Goal: Navigation & Orientation: Find specific page/section

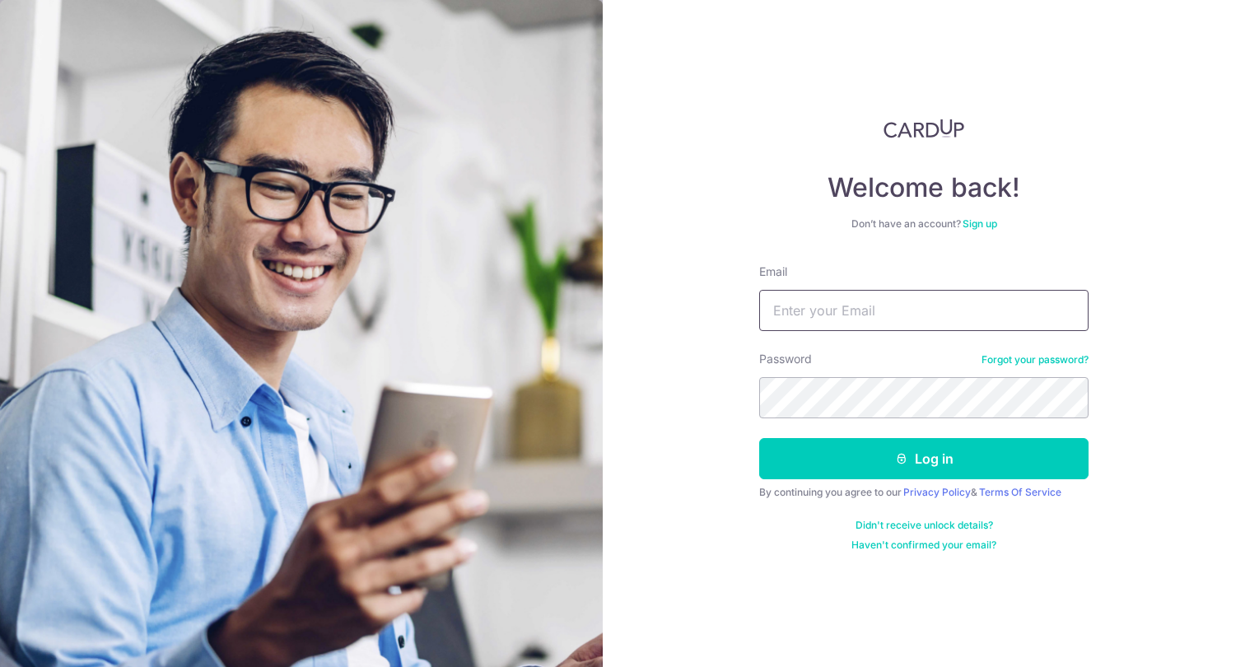
type input "[EMAIL_ADDRESS][DOMAIN_NAME]"
click at [924, 459] on button "Log in" at bounding box center [923, 458] width 329 height 41
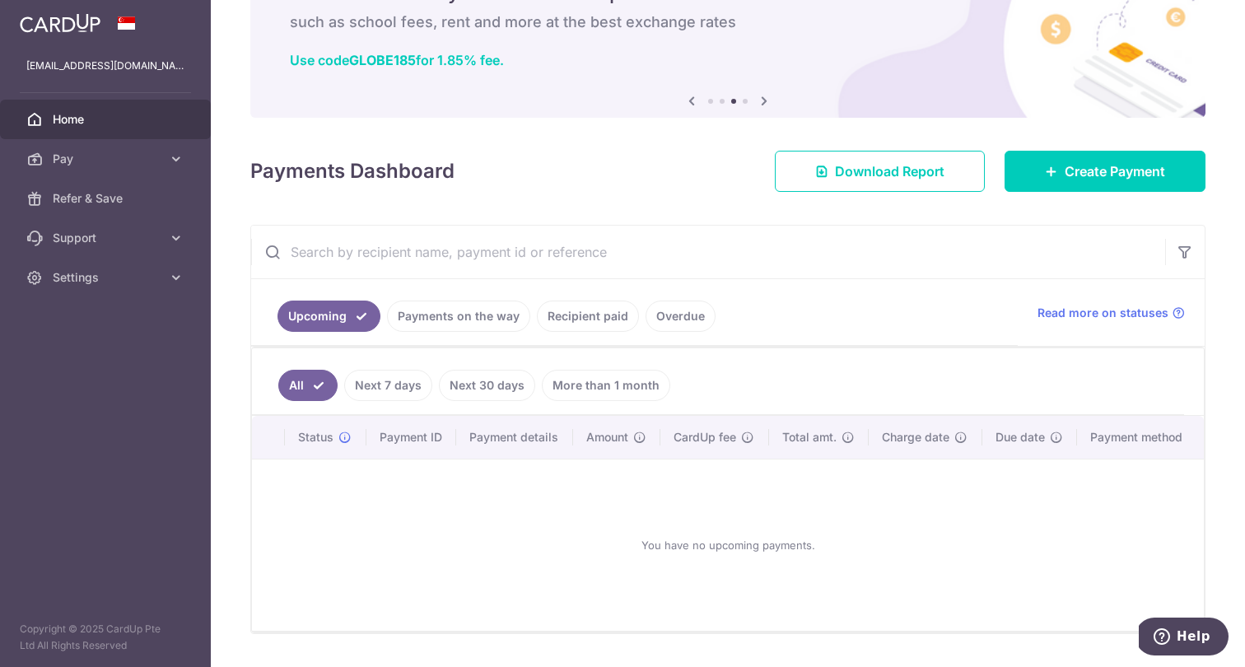
scroll to position [95, 0]
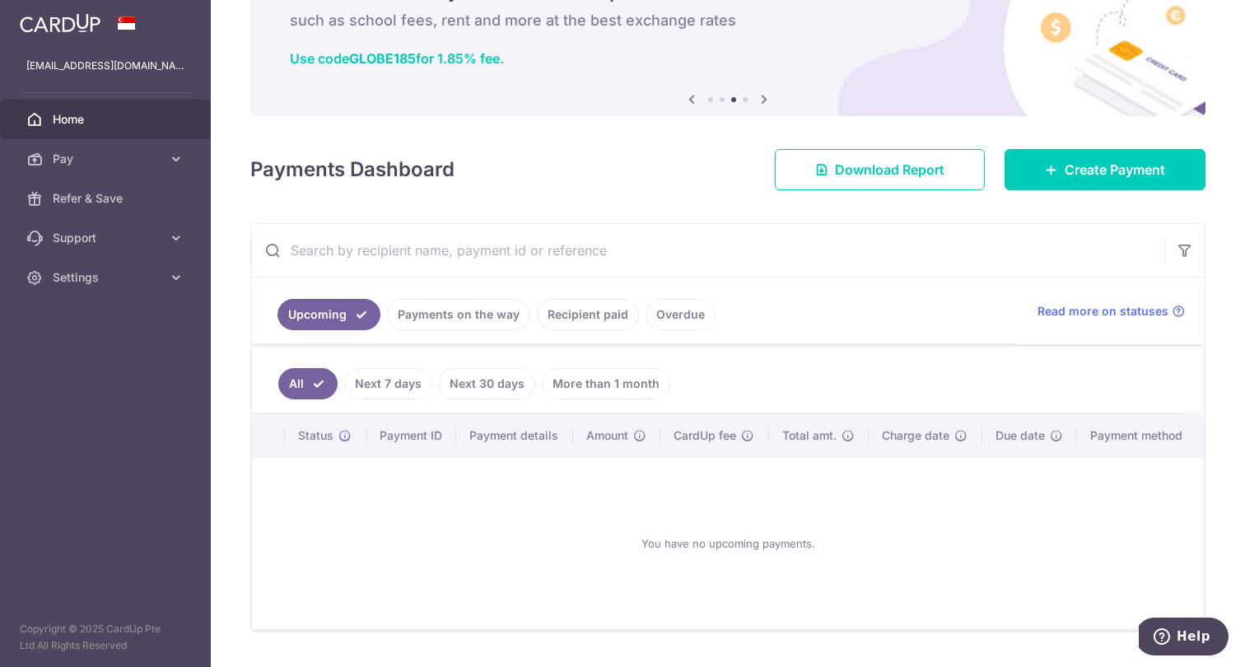
click at [418, 302] on link "Payments on the way" at bounding box center [458, 314] width 143 height 31
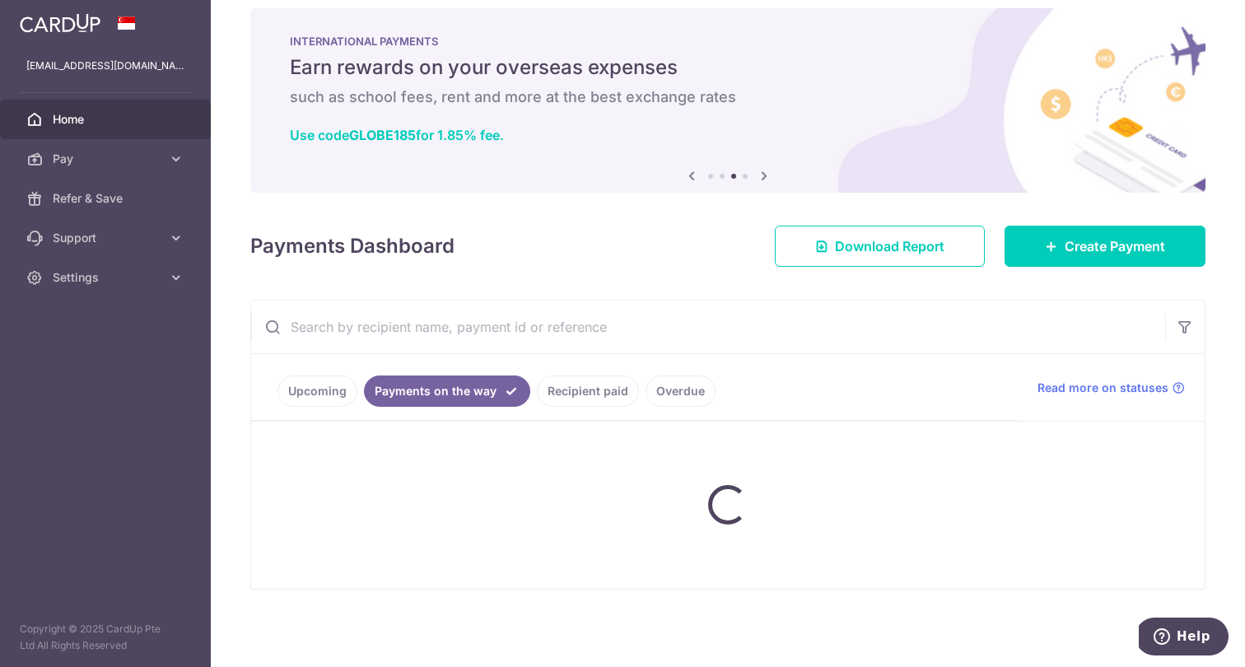
scroll to position [18, 0]
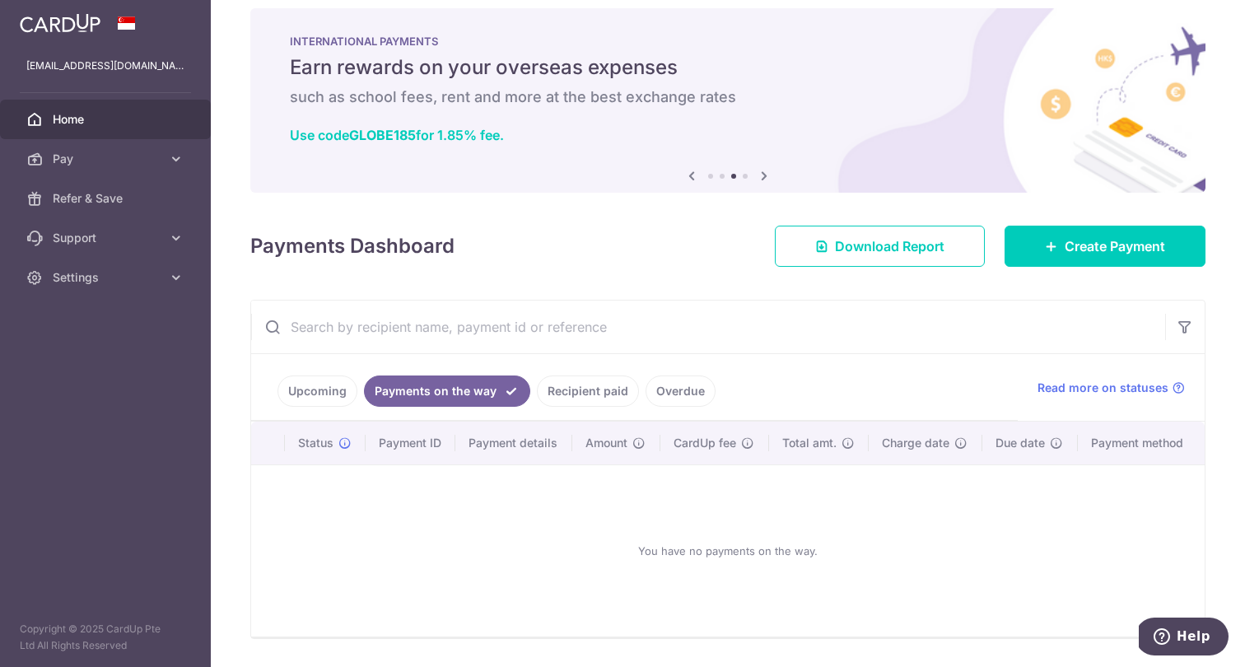
click at [324, 383] on link "Upcoming" at bounding box center [318, 391] width 80 height 31
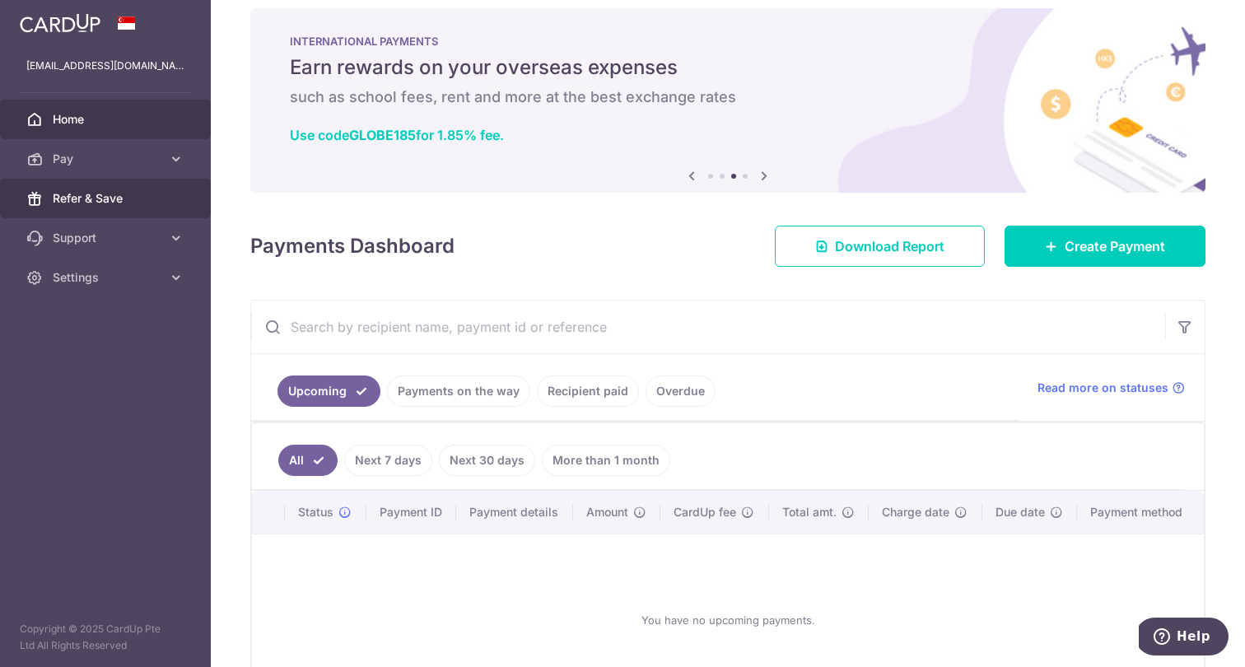
click at [96, 203] on span "Refer & Save" at bounding box center [107, 198] width 109 height 16
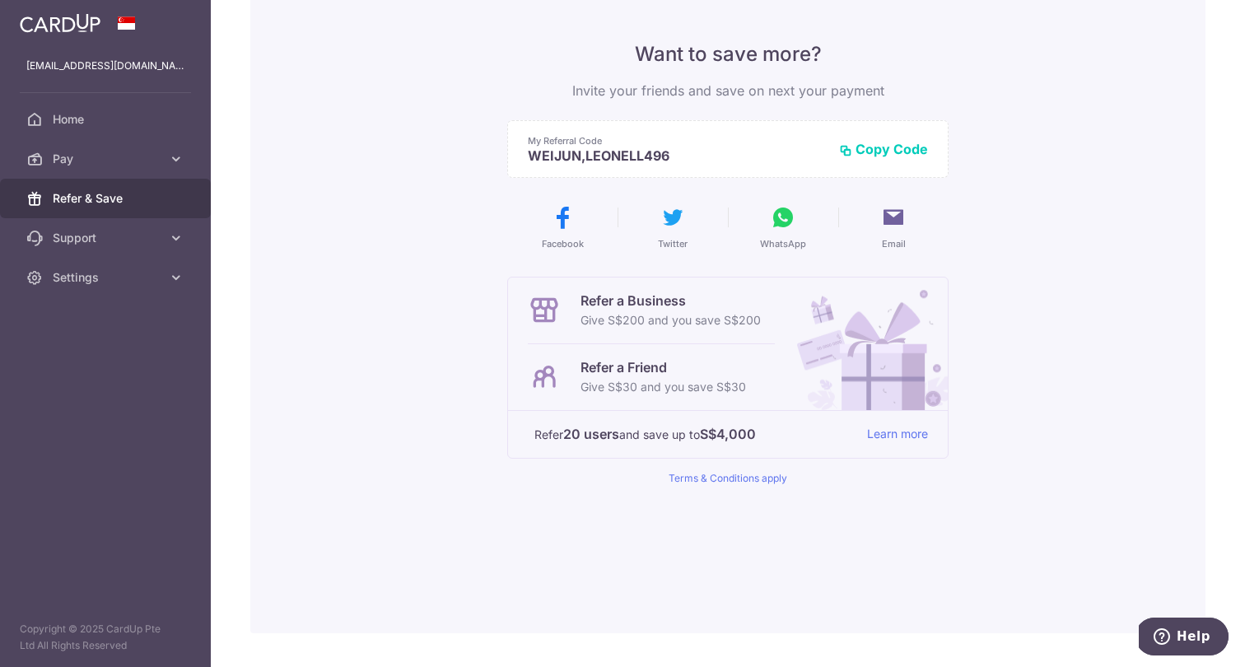
scroll to position [119, 0]
